Goal: Find specific page/section: Find specific page/section

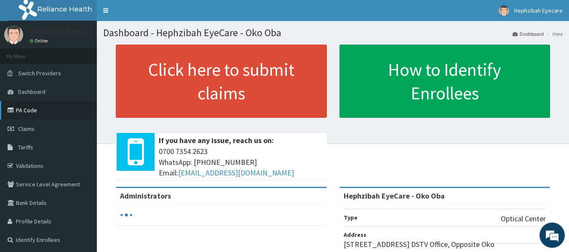
click at [33, 111] on link "PA Code" at bounding box center [48, 110] width 97 height 19
click at [39, 110] on link "PA Code" at bounding box center [48, 110] width 97 height 19
click at [25, 109] on link "PA Code" at bounding box center [48, 110] width 97 height 19
click at [20, 126] on span "Claims" at bounding box center [26, 129] width 16 height 8
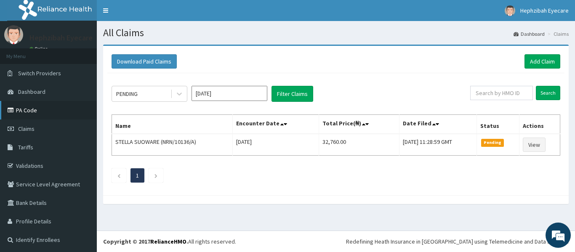
click at [27, 115] on link "PA Code" at bounding box center [48, 110] width 97 height 19
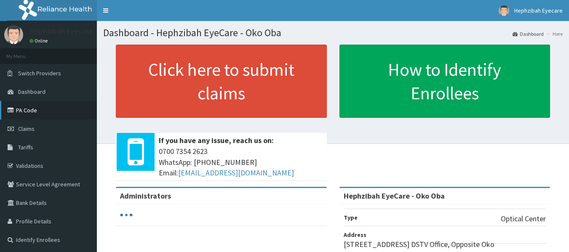
drag, startPoint x: 0, startPoint y: 0, endPoint x: 34, endPoint y: 114, distance: 119.5
click at [34, 114] on link "PA Code" at bounding box center [48, 110] width 97 height 19
click at [29, 113] on link "PA Code" at bounding box center [48, 110] width 97 height 19
click at [29, 112] on link "PA Code" at bounding box center [48, 110] width 97 height 19
click at [12, 109] on icon at bounding box center [12, 110] width 8 height 6
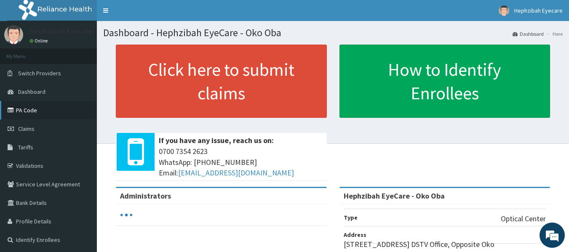
click at [28, 107] on link "PA Code" at bounding box center [48, 110] width 97 height 19
click at [23, 107] on link "PA Code" at bounding box center [48, 110] width 97 height 19
click at [30, 114] on link "PA Code" at bounding box center [48, 110] width 97 height 19
